Goal: Task Accomplishment & Management: Use online tool/utility

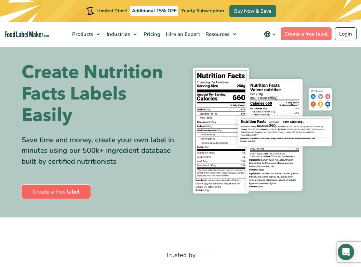
click at [61, 192] on link "Create a free label" at bounding box center [56, 192] width 69 height 14
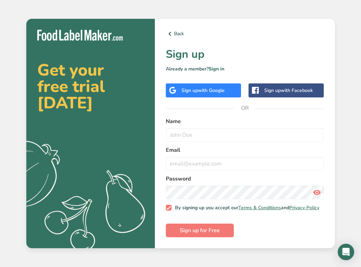
click at [189, 88] on div "Sign up with Google" at bounding box center [202, 90] width 43 height 7
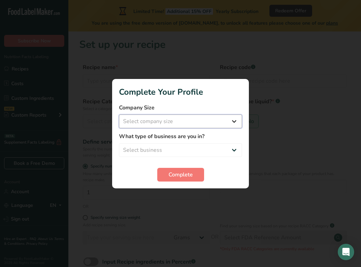
click at [155, 119] on select "Select company size Fewer than 10 Employees 10 to 50 Employees 51 to 500 Employ…" at bounding box center [180, 121] width 123 height 14
select select "1"
click at [119, 114] on select "Select company size Fewer than 10 Employees 10 to 50 Employees 51 to 500 Employ…" at bounding box center [180, 121] width 123 height 14
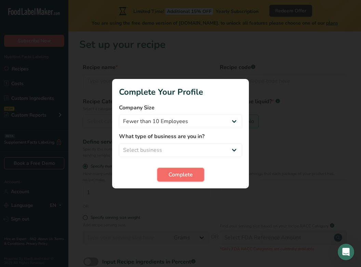
click at [175, 171] on span "Complete" at bounding box center [180, 174] width 24 height 8
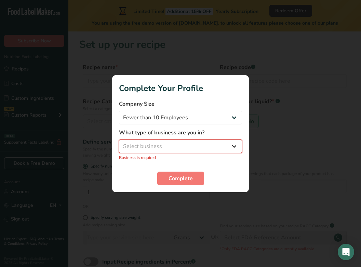
click at [164, 144] on select "Select business Packaged Food Manufacturer Restaurant & Cafe Bakery Meal Plans …" at bounding box center [180, 146] width 123 height 14
select select "8"
click at [119, 143] on select "Select business Packaged Food Manufacturer Restaurant & Cafe Bakery Meal Plans …" at bounding box center [180, 146] width 123 height 14
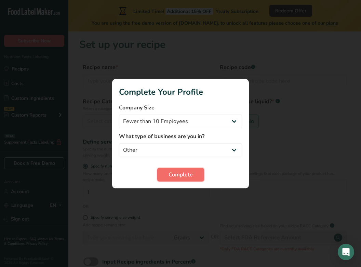
click at [173, 178] on span "Complete" at bounding box center [180, 174] width 24 height 8
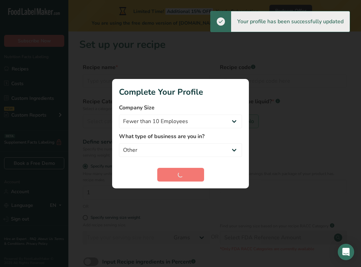
click at [285, 66] on div at bounding box center [180, 133] width 361 height 267
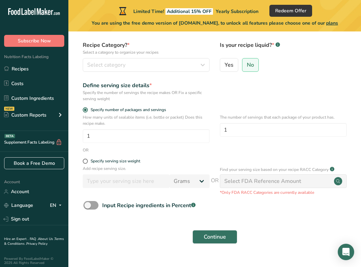
scroll to position [70, 0]
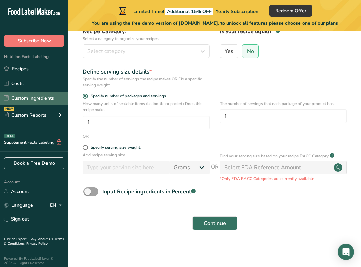
click at [36, 96] on link "Custom Ingredients" at bounding box center [34, 98] width 68 height 13
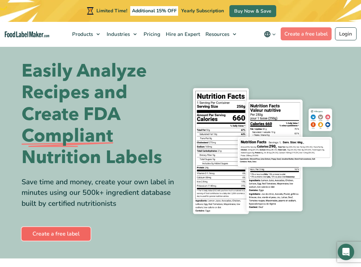
click at [46, 234] on link "Create a free label" at bounding box center [56, 234] width 69 height 14
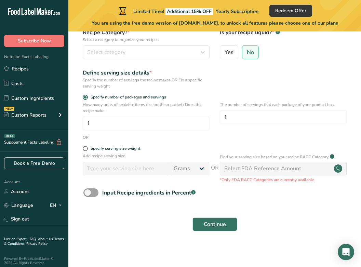
scroll to position [70, 0]
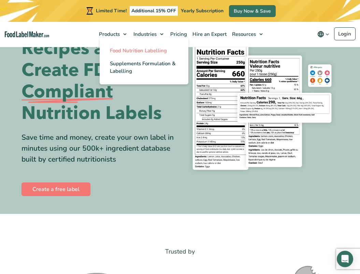
click at [122, 48] on span "Food Nutrition Labelling" at bounding box center [138, 50] width 57 height 7
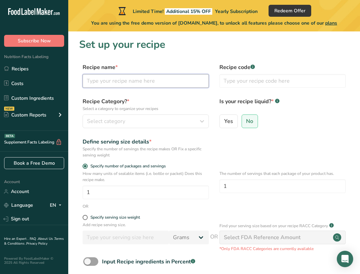
click at [121, 87] on input "text" at bounding box center [146, 81] width 126 height 14
type input "tequila"
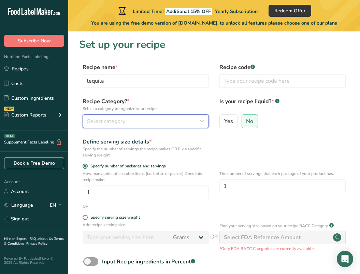
click at [132, 125] on div "Select category" at bounding box center [143, 121] width 113 height 8
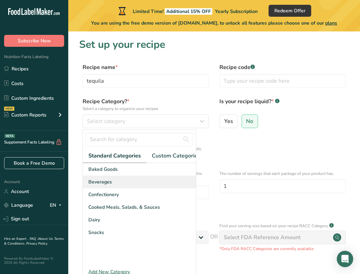
click at [110, 177] on div "Beverages" at bounding box center [139, 181] width 113 height 13
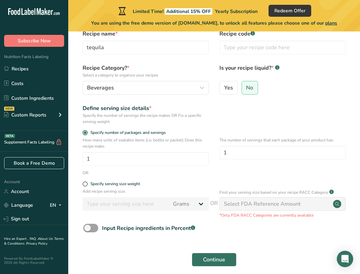
scroll to position [63, 0]
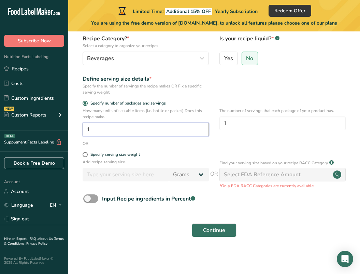
click at [124, 131] on input "1" at bounding box center [146, 130] width 126 height 14
click at [250, 130] on div "The number of servings that each package of your product has. 1" at bounding box center [283, 124] width 126 height 33
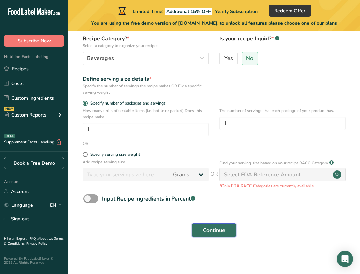
click at [210, 228] on span "Continue" at bounding box center [214, 230] width 22 height 8
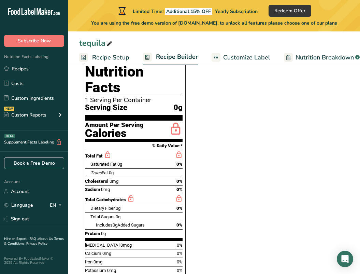
scroll to position [151, 0]
